Goal: Task Accomplishment & Management: Complete application form

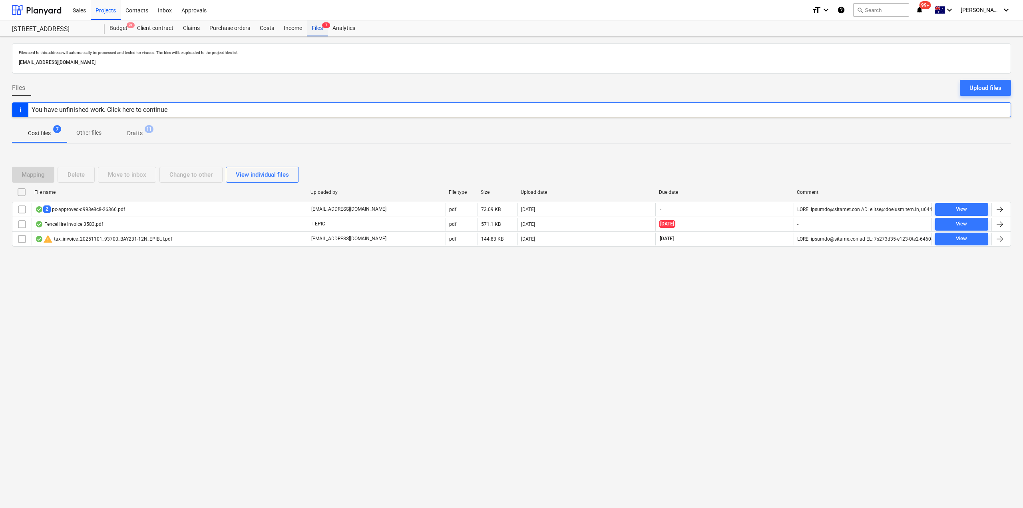
click at [318, 27] on div "Files 7" at bounding box center [317, 28] width 21 height 16
click at [322, 29] on div "Files 7" at bounding box center [317, 28] width 21 height 16
click at [235, 28] on div "Purchase orders" at bounding box center [230, 28] width 50 height 16
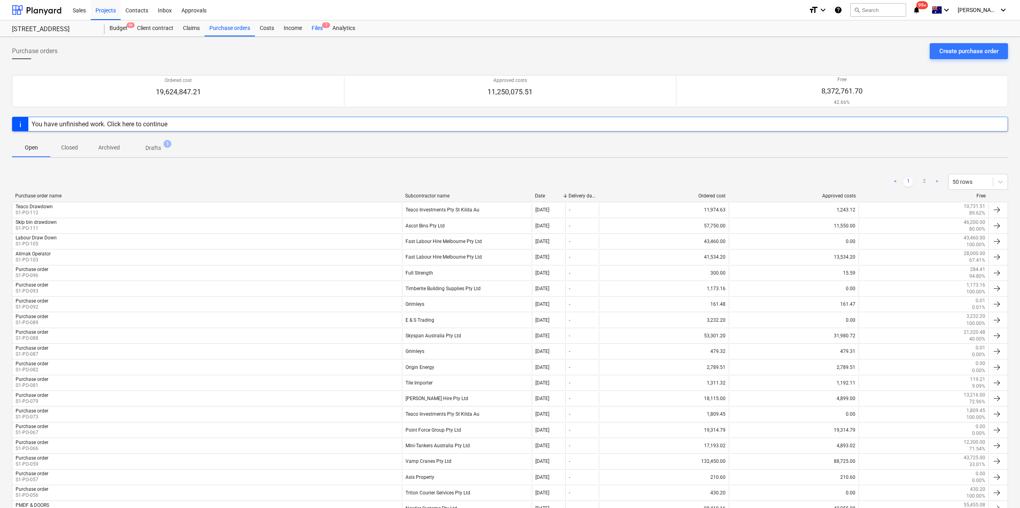
click at [324, 26] on span "7" at bounding box center [326, 25] width 8 height 6
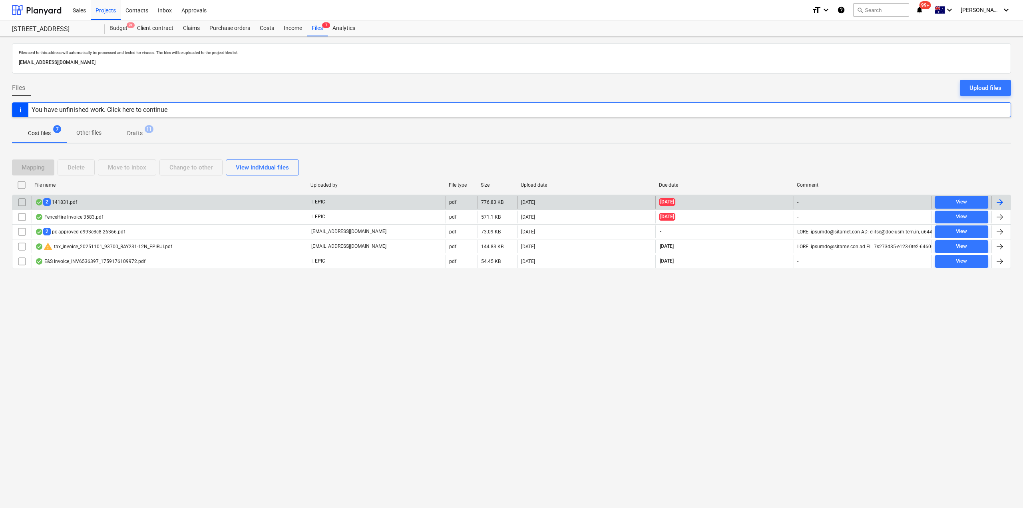
click at [97, 202] on div "2 141831.pdf" at bounding box center [170, 202] width 276 height 13
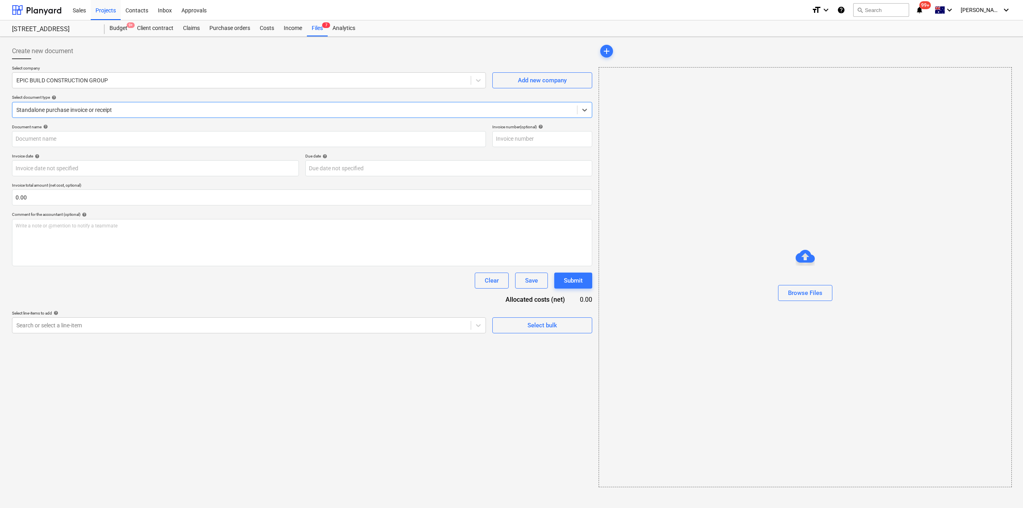
type input "141831"
type input "[DATE]"
click at [626, 47] on div "PointForce Inv...pdf clear" at bounding box center [630, 51] width 62 height 13
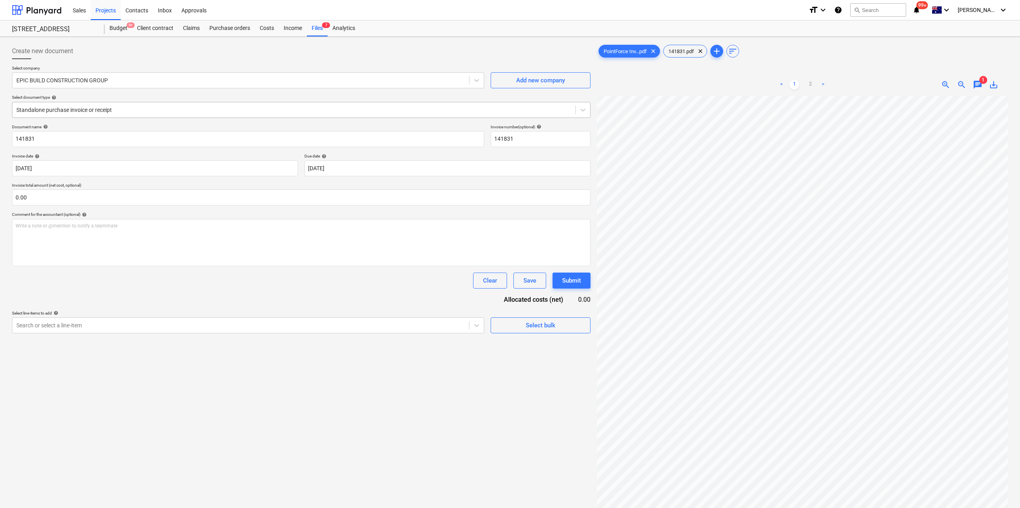
click at [119, 107] on div at bounding box center [293, 110] width 555 height 8
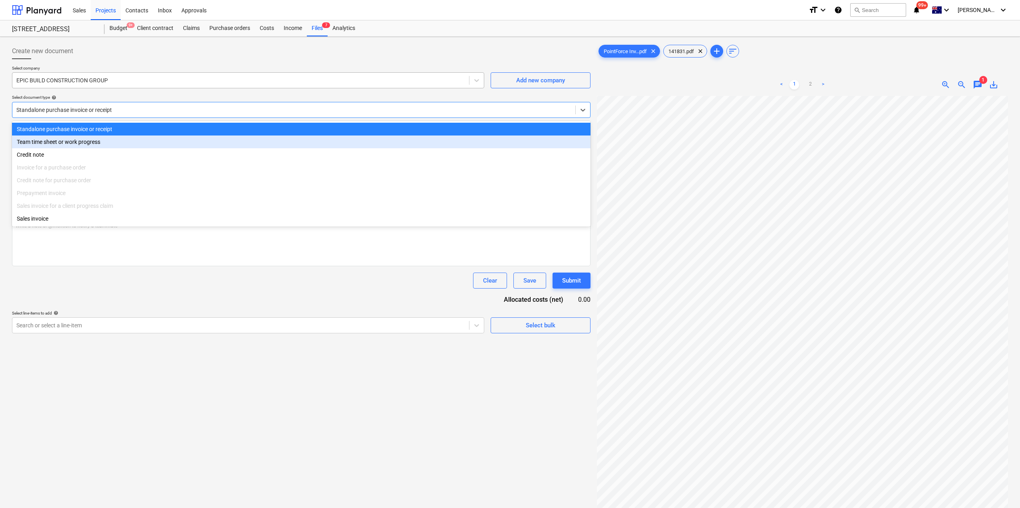
click at [102, 77] on div at bounding box center [240, 80] width 449 height 8
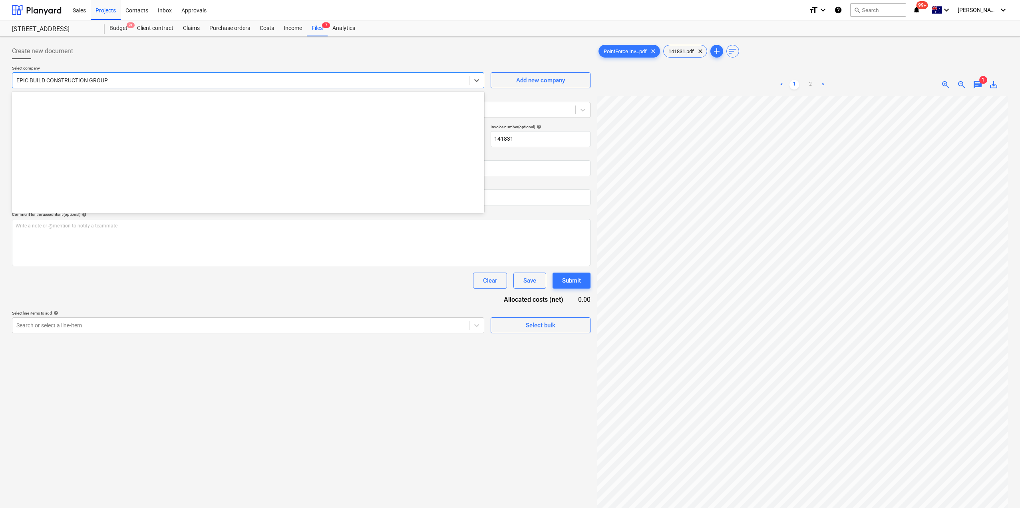
scroll to position [4825, 0]
